Goal: Browse casually

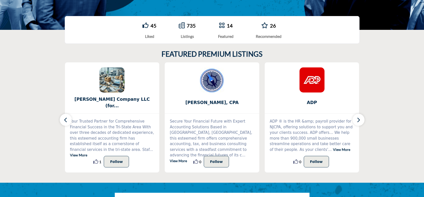
scroll to position [125, 0]
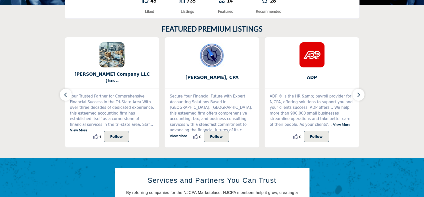
click at [359, 94] on icon "button" at bounding box center [359, 95] width 4 height 6
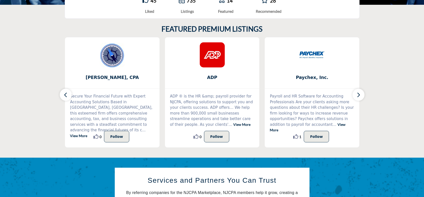
click at [359, 94] on icon "button" at bounding box center [359, 95] width 4 height 6
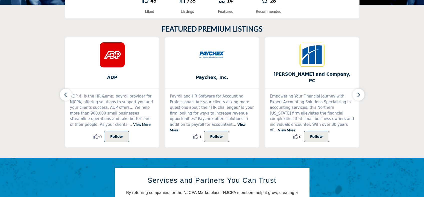
click at [359, 94] on icon "button" at bounding box center [359, 95] width 4 height 6
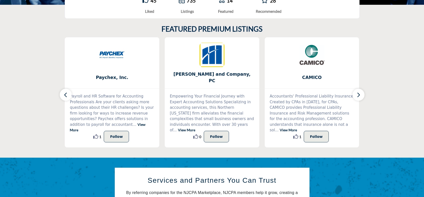
click at [359, 94] on icon "button" at bounding box center [359, 95] width 4 height 6
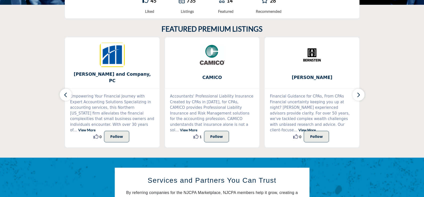
click at [359, 94] on icon "button" at bounding box center [359, 95] width 4 height 6
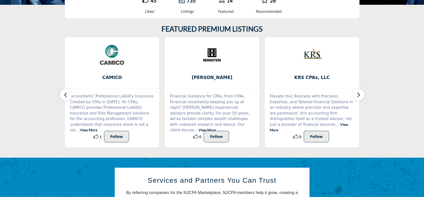
click at [359, 94] on icon "button" at bounding box center [359, 95] width 4 height 6
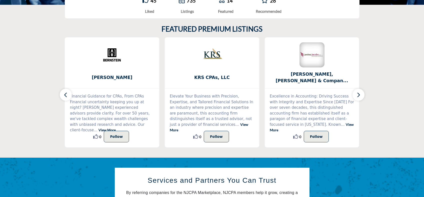
click at [359, 94] on icon "button" at bounding box center [359, 95] width 4 height 6
click at [357, 92] on icon "button" at bounding box center [359, 95] width 4 height 6
click at [357, 94] on icon "button" at bounding box center [359, 95] width 4 height 6
click at [65, 93] on icon "button" at bounding box center [66, 95] width 4 height 6
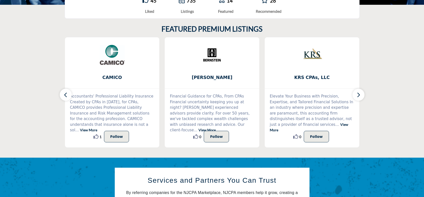
click at [65, 93] on icon "button" at bounding box center [66, 95] width 4 height 6
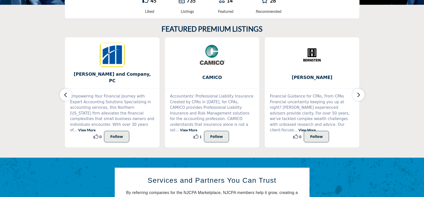
click at [65, 93] on icon "button" at bounding box center [66, 95] width 4 height 6
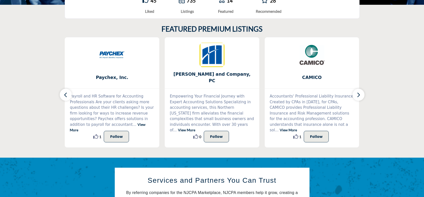
click at [65, 93] on icon "button" at bounding box center [66, 95] width 4 height 6
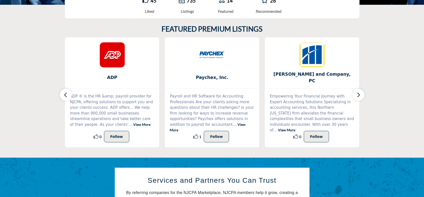
click at [65, 93] on icon "button" at bounding box center [66, 95] width 4 height 6
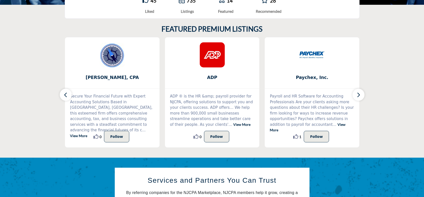
click at [65, 93] on icon "button" at bounding box center [66, 95] width 4 height 6
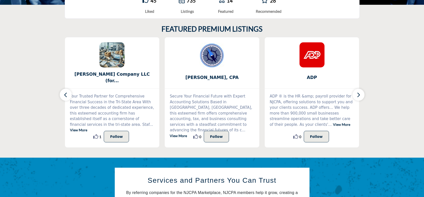
click at [65, 93] on icon "button" at bounding box center [66, 95] width 4 height 6
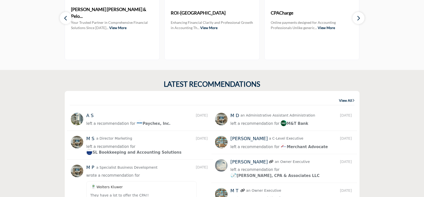
scroll to position [650, 0]
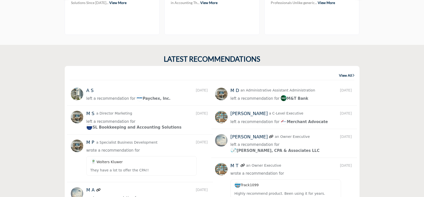
click at [233, 127] on div "[PERSON_NAME] a C-Level Executive [DATE]" at bounding box center [284, 119] width 146 height 22
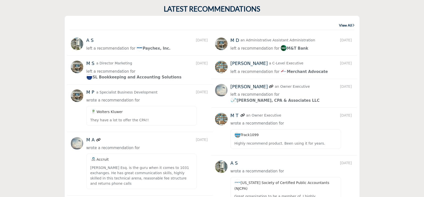
scroll to position [725, 0]
